Goal: Task Accomplishment & Management: Use online tool/utility

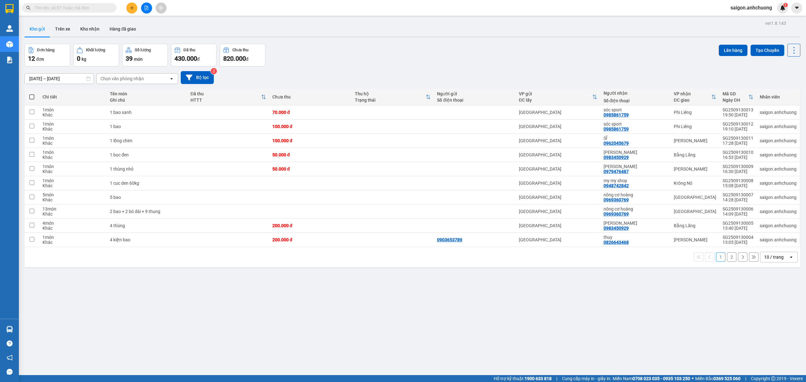
click at [773, 256] on div "10 / trang" at bounding box center [774, 257] width 20 height 6
click at [775, 330] on span "100 / trang" at bounding box center [770, 329] width 23 height 6
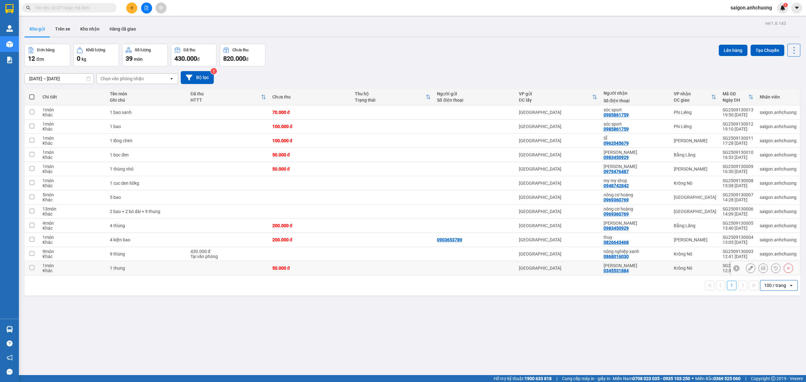
click at [646, 268] on div "[PERSON_NAME]" at bounding box center [636, 265] width 64 height 5
checkbox input "true"
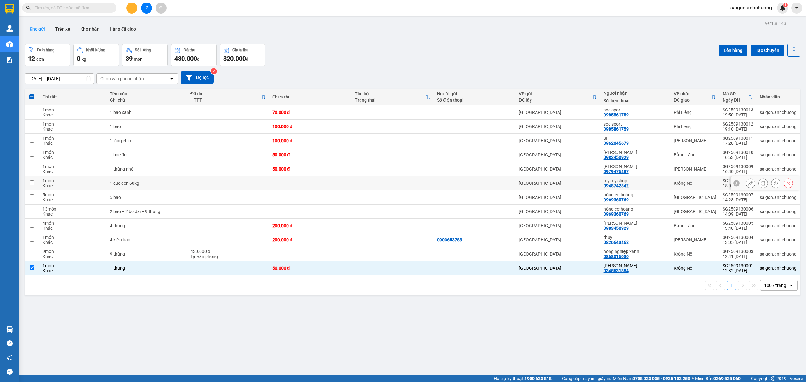
click at [648, 180] on div "my my shop" at bounding box center [636, 180] width 64 height 5
checkbox input "true"
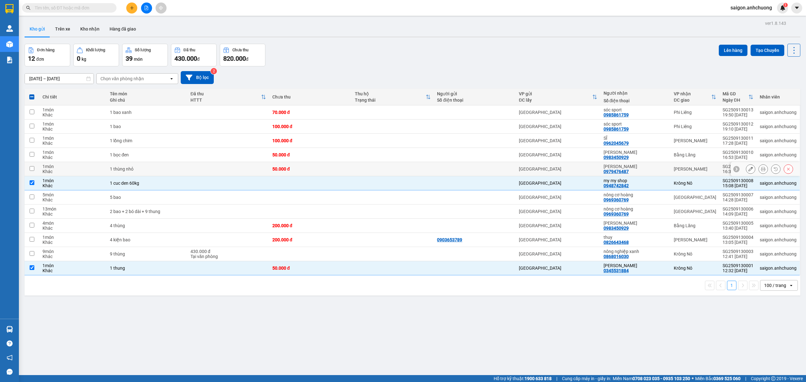
click at [650, 170] on div "[PERSON_NAME] 0979476487" at bounding box center [636, 169] width 64 height 10
checkbox input "true"
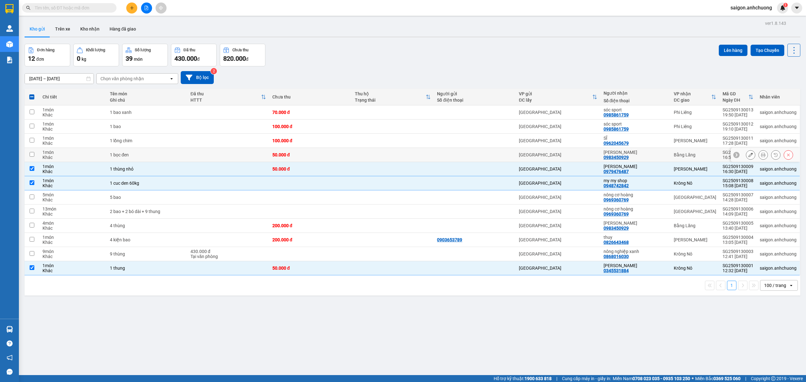
click at [644, 154] on div "[PERSON_NAME]" at bounding box center [636, 152] width 64 height 5
checkbox input "true"
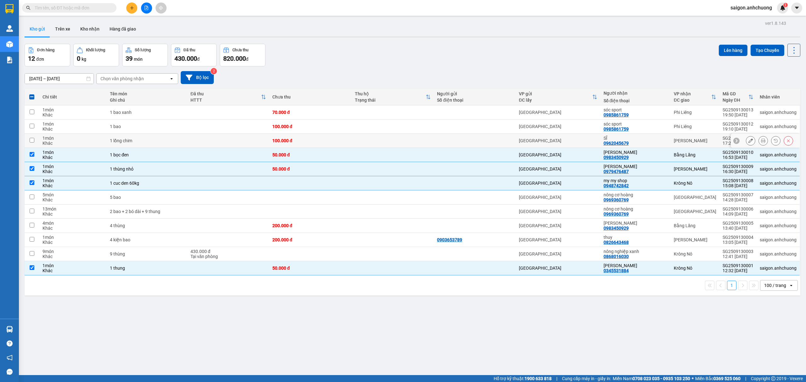
click at [644, 140] on div "SĨ" at bounding box center [636, 138] width 64 height 5
checkbox input "true"
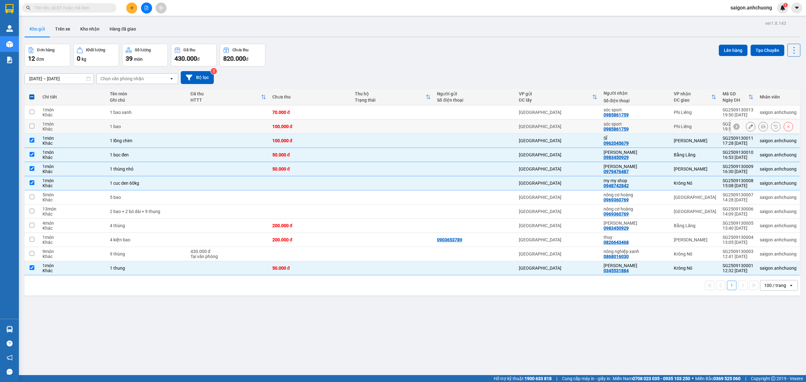
click at [643, 123] on div "sóc sport" at bounding box center [636, 124] width 64 height 5
checkbox input "true"
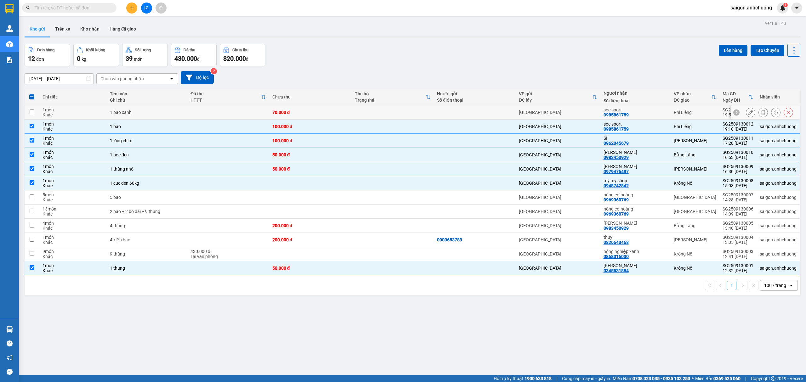
click at [643, 109] on div "sóc sport" at bounding box center [636, 109] width 64 height 5
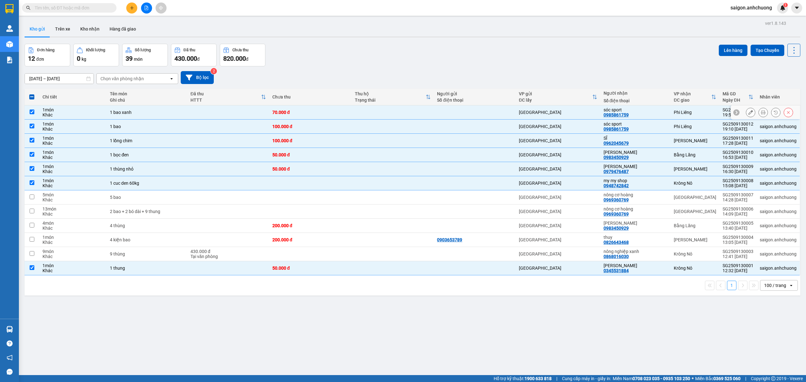
checkbox input "true"
click at [719, 51] on button "Lên hàng" at bounding box center [733, 50] width 29 height 11
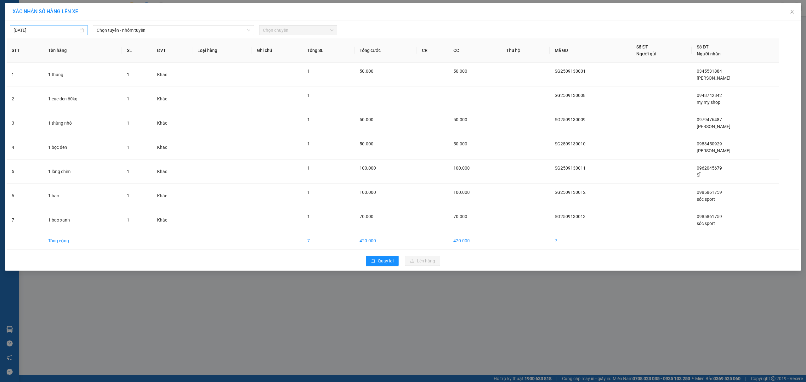
type input "[DATE]"
click at [67, 31] on input "[DATE]" at bounding box center [46, 30] width 65 height 7
click at [117, 28] on span "Chọn tuyến - nhóm tuyến" at bounding box center [174, 30] width 154 height 9
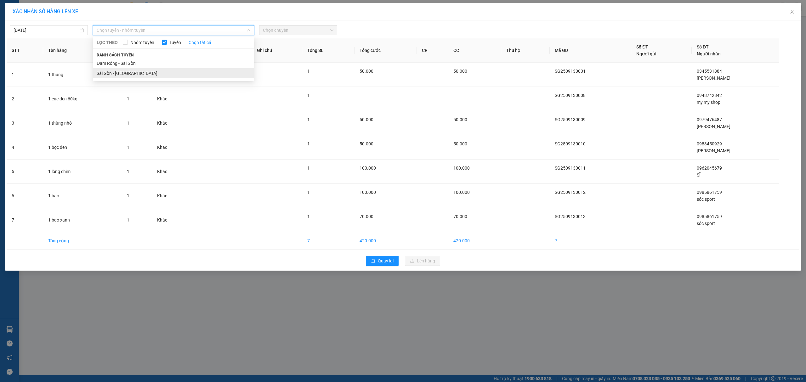
click at [156, 76] on li "Sài Gòn - [GEOGRAPHIC_DATA]" at bounding box center [173, 73] width 161 height 10
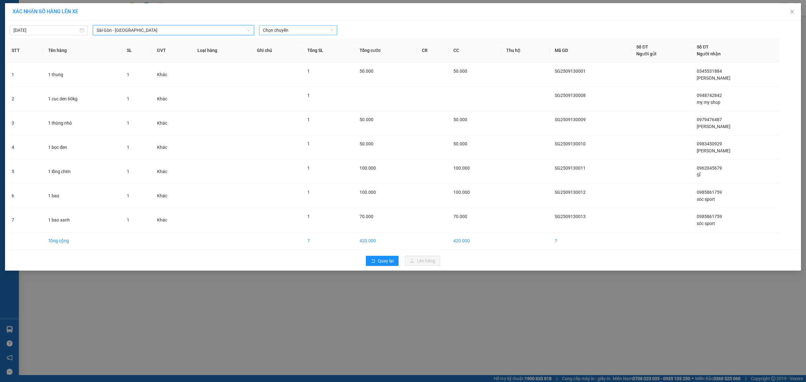
click at [293, 28] on span "Chọn chuyến" at bounding box center [298, 30] width 71 height 9
click at [280, 69] on div "19:00" at bounding box center [287, 73] width 57 height 10
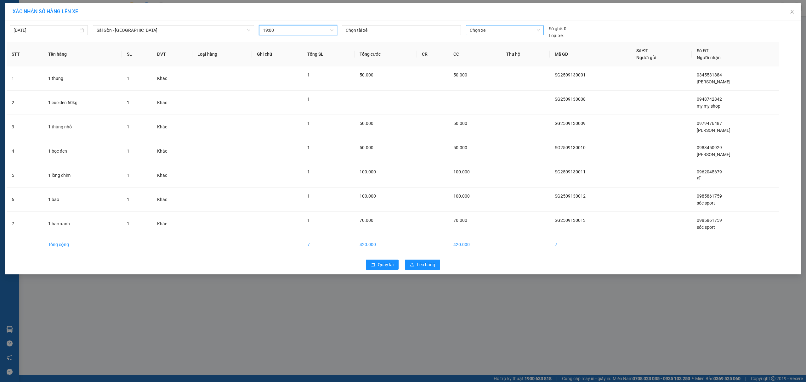
click at [499, 26] on span "Chọn xe" at bounding box center [505, 30] width 70 height 9
click at [496, 53] on div "50H-801.55" at bounding box center [505, 52] width 70 height 7
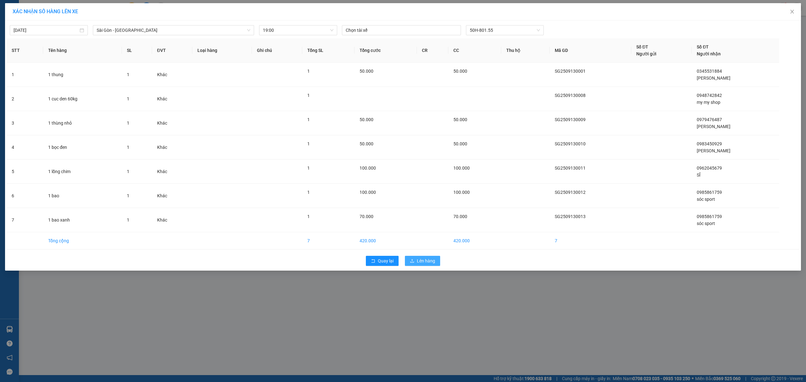
click at [429, 261] on span "Lên hàng" at bounding box center [426, 261] width 18 height 7
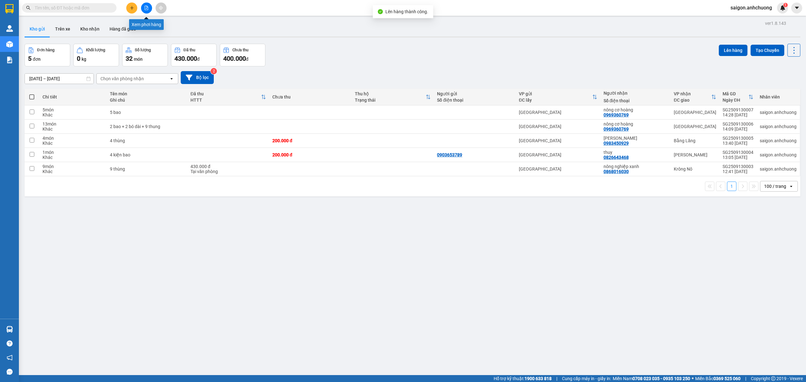
click at [147, 8] on icon "file-add" at bounding box center [146, 8] width 4 height 4
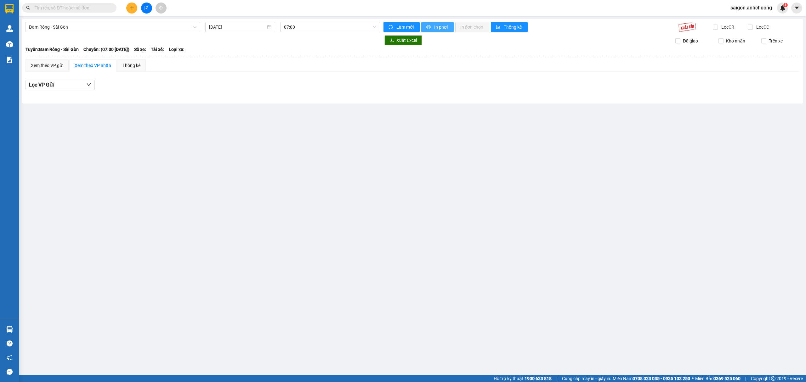
click at [431, 30] on button "In phơi" at bounding box center [437, 27] width 32 height 10
click at [110, 28] on span "Đam Rông - Sài Gòn" at bounding box center [113, 26] width 168 height 9
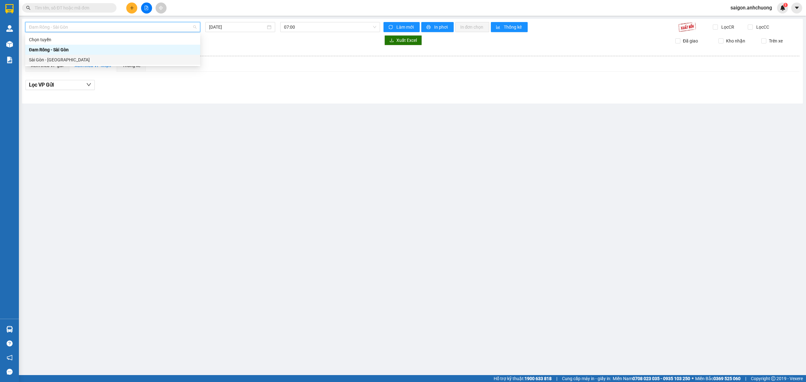
click at [95, 62] on div "Sài Gòn - [GEOGRAPHIC_DATA]" at bounding box center [113, 59] width 168 height 7
type input "[DATE]"
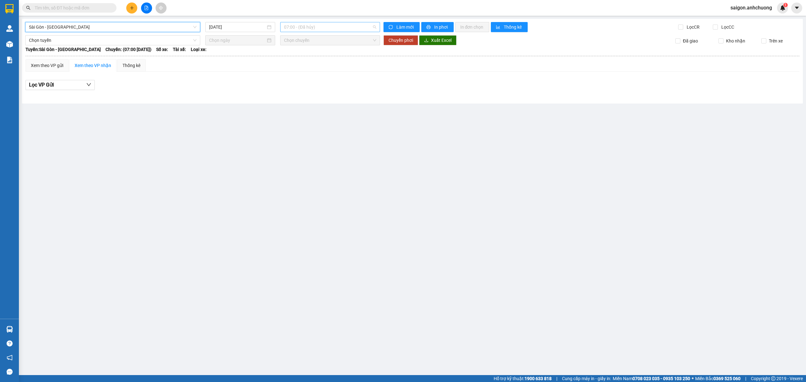
click at [320, 25] on span "07:00 - (Đã hủy)" at bounding box center [330, 26] width 93 height 9
click at [311, 72] on div "19:00 - 50H-801.55" at bounding box center [308, 69] width 49 height 7
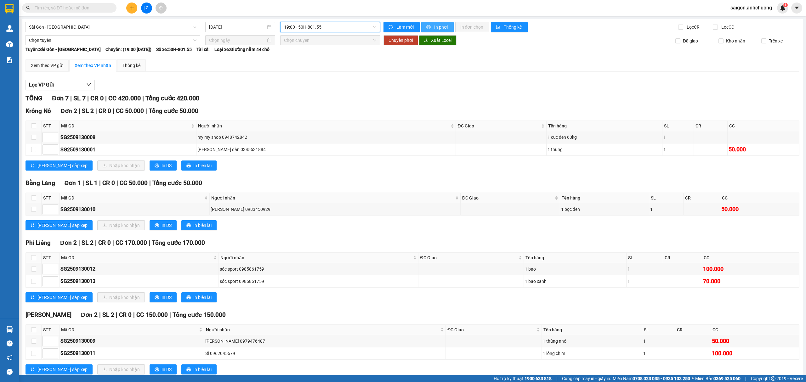
click at [434, 24] on span "In phơi" at bounding box center [441, 27] width 14 height 7
